Goal: Transaction & Acquisition: Purchase product/service

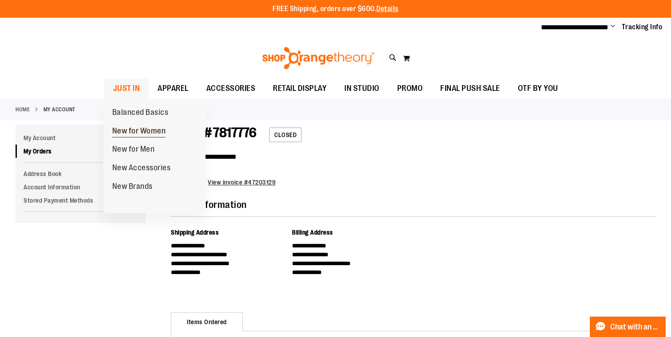
click at [141, 127] on span "New for Women" at bounding box center [139, 131] width 54 height 11
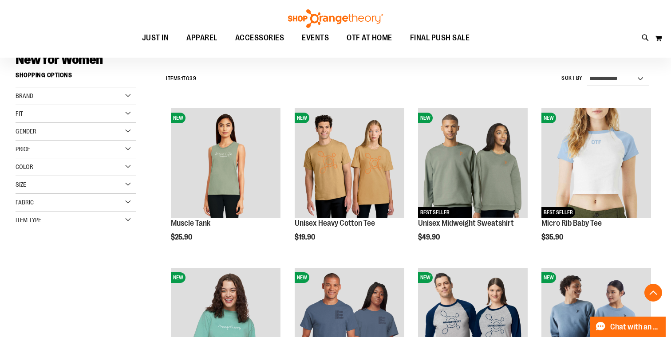
scroll to position [323, 0]
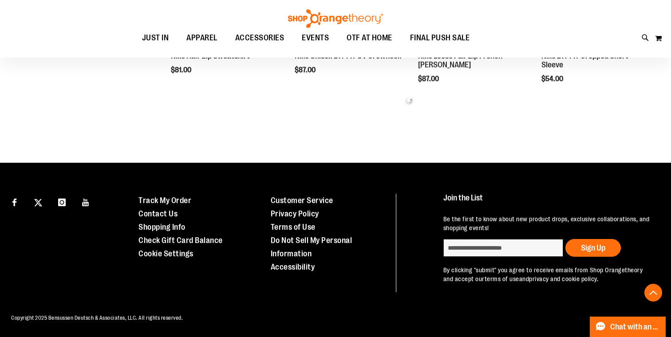
scroll to position [558, 0]
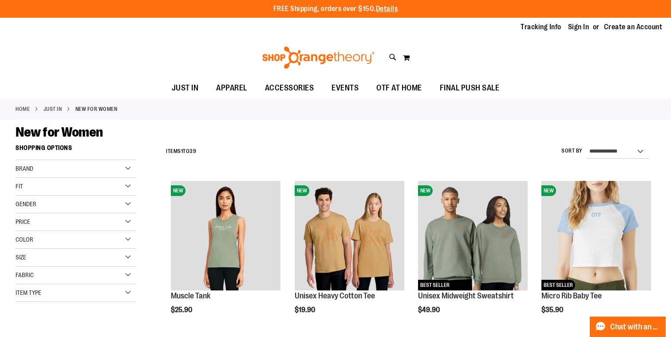
click at [40, 294] on span "Item Type" at bounding box center [29, 292] width 26 height 7
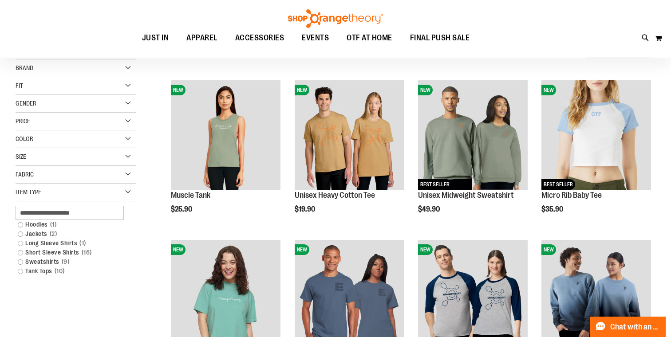
scroll to position [101, 0]
click at [51, 243] on link "Long Sleeve Shirts 1 item" at bounding box center [71, 242] width 116 height 9
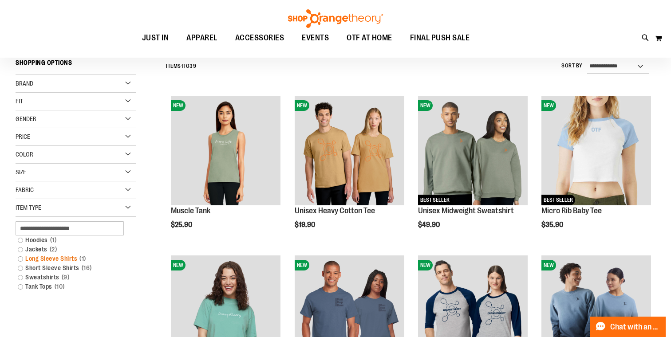
scroll to position [82, 0]
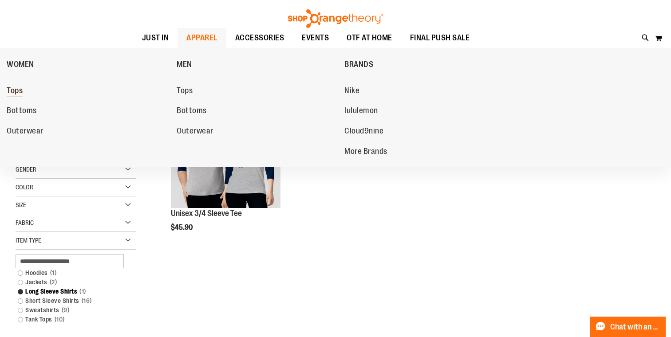
click at [19, 92] on span "Tops" at bounding box center [15, 91] width 16 height 11
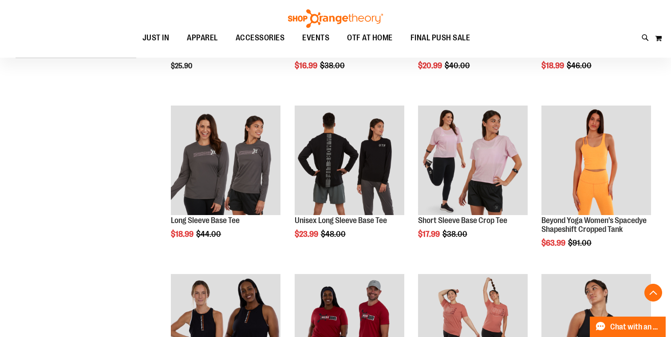
scroll to position [244, 0]
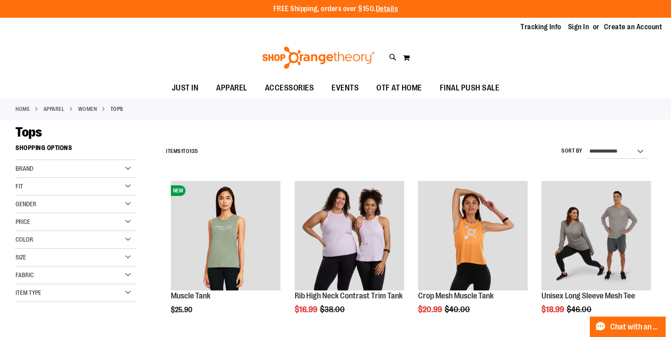
click at [397, 56] on div "Toggle Nav Search Popular Suggestions Advanced Search" at bounding box center [335, 57] width 671 height 41
click at [391, 56] on icon at bounding box center [393, 57] width 8 height 10
click at [223, 50] on input "Search" at bounding box center [335, 49] width 531 height 29
click at [188, 264] on div "24/7 Long Sleeve Tee $18.99" at bounding box center [158, 264] width 59 height 20
type input "****"
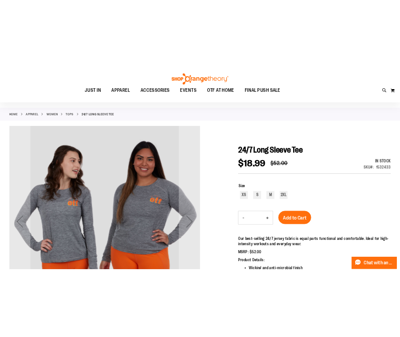
scroll to position [31, 0]
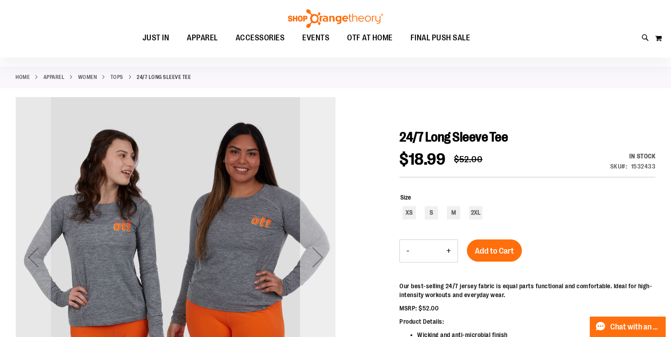
click at [317, 253] on div "Next" at bounding box center [317, 256] width 35 height 35
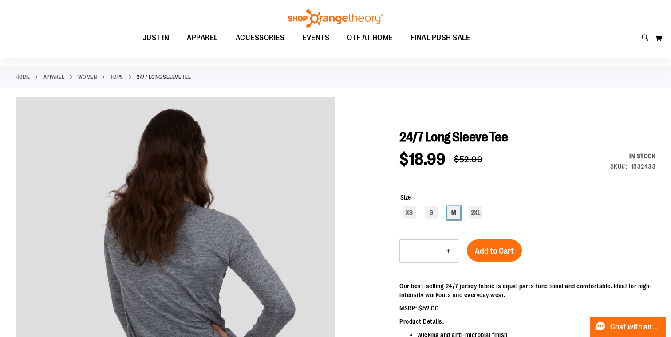
click at [455, 209] on div "M" at bounding box center [453, 212] width 13 height 13
type input "***"
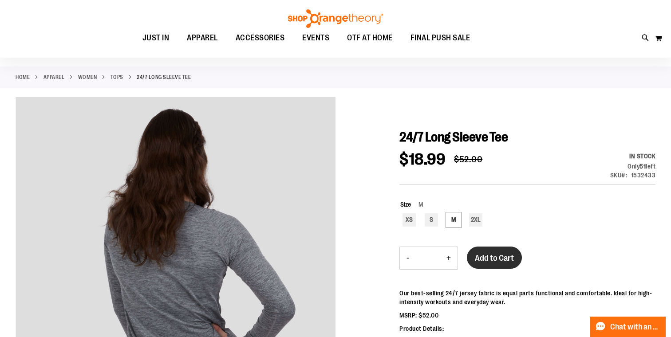
click at [506, 251] on button "Add to Cart" at bounding box center [494, 258] width 55 height 22
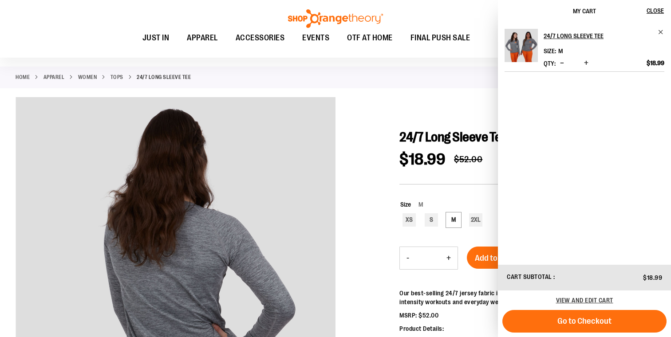
click at [100, 22] on div "Toggle Nav Search Popular Suggestions Advanced Search" at bounding box center [335, 29] width 671 height 58
